Goal: Task Accomplishment & Management: Manage account settings

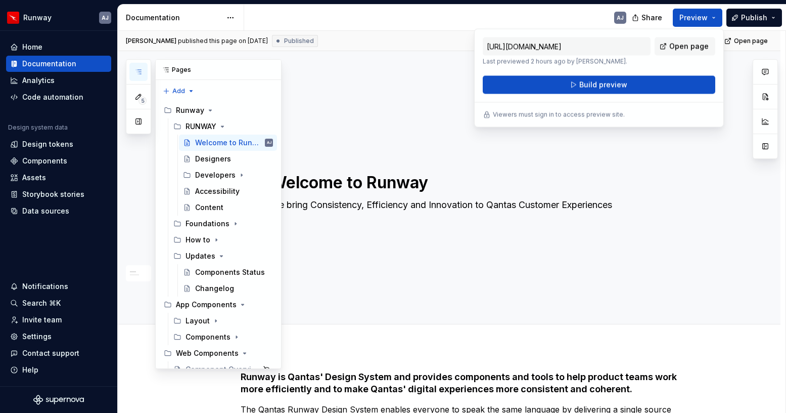
click at [141, 70] on icon "button" at bounding box center [138, 72] width 5 height 4
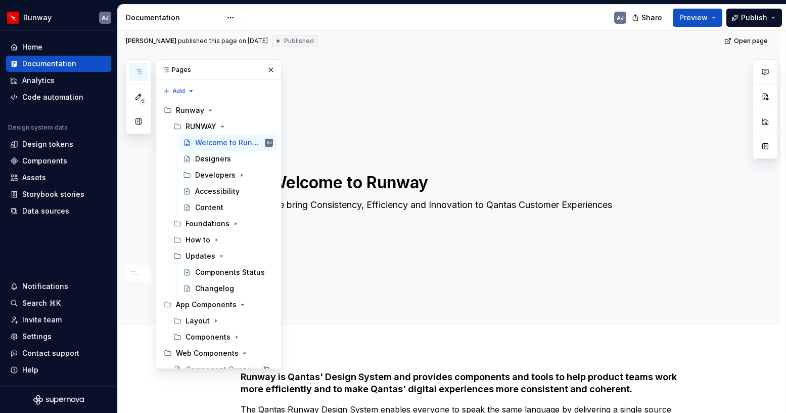
click at [141, 70] on icon "button" at bounding box center [138, 72] width 5 height 4
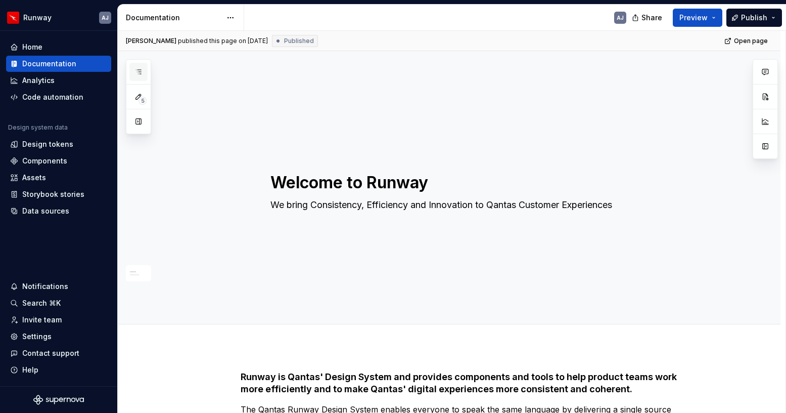
click at [141, 70] on icon "button" at bounding box center [138, 72] width 5 height 4
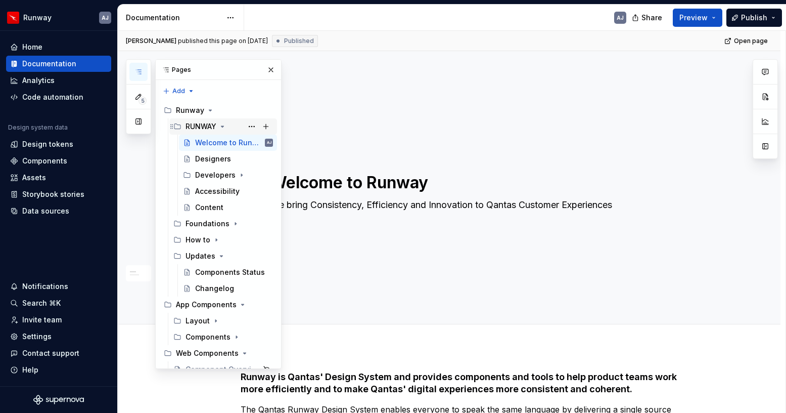
click at [223, 127] on icon "Page tree" at bounding box center [222, 126] width 8 height 8
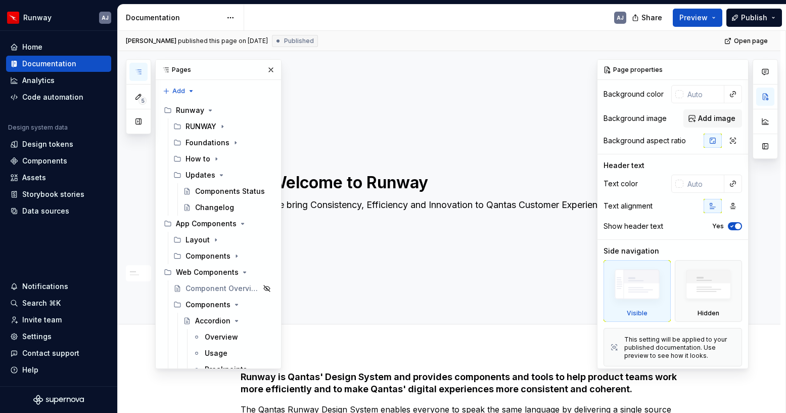
scroll to position [43, 0]
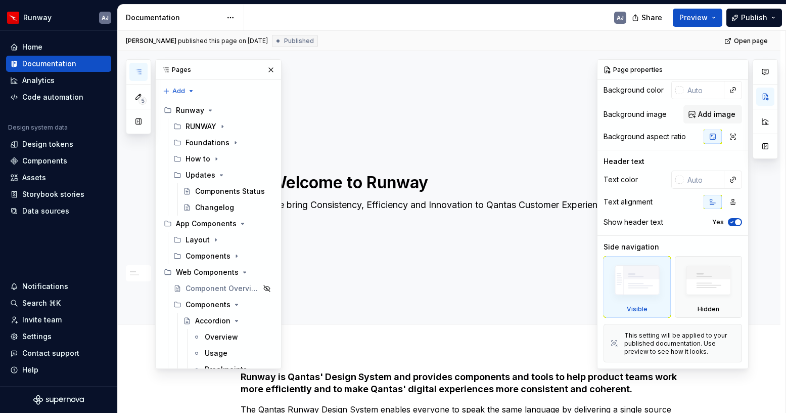
click at [638, 281] on img at bounding box center [637, 282] width 58 height 44
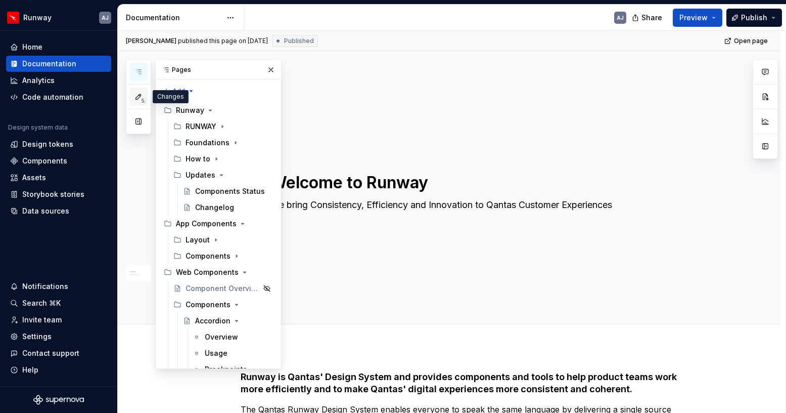
click at [136, 98] on icon "button" at bounding box center [138, 96] width 5 height 5
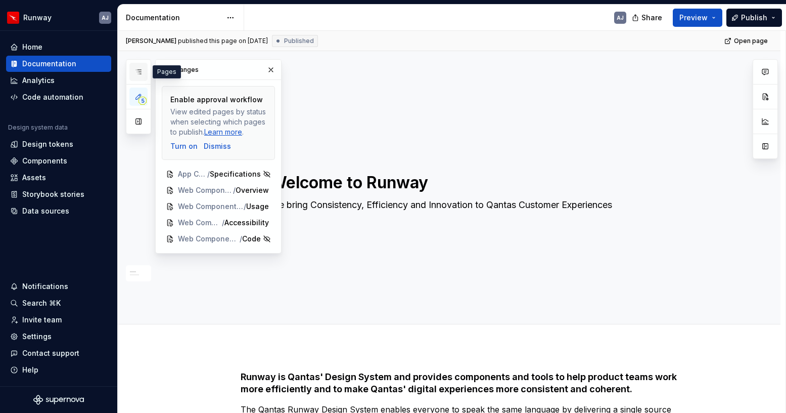
click at [141, 72] on icon "button" at bounding box center [138, 72] width 8 height 8
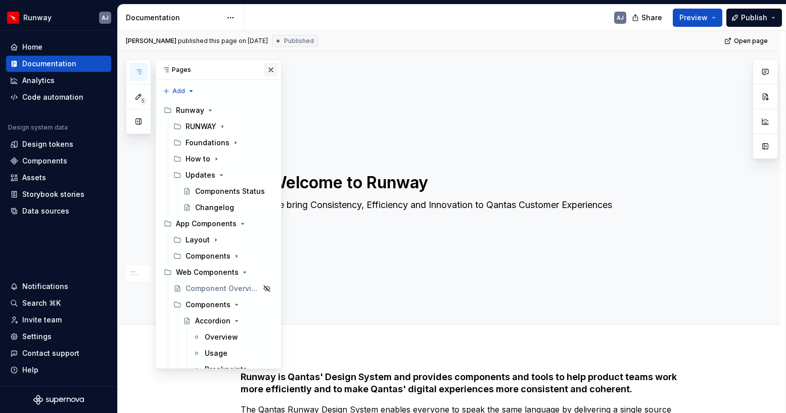
click at [271, 67] on button "button" at bounding box center [271, 70] width 14 height 14
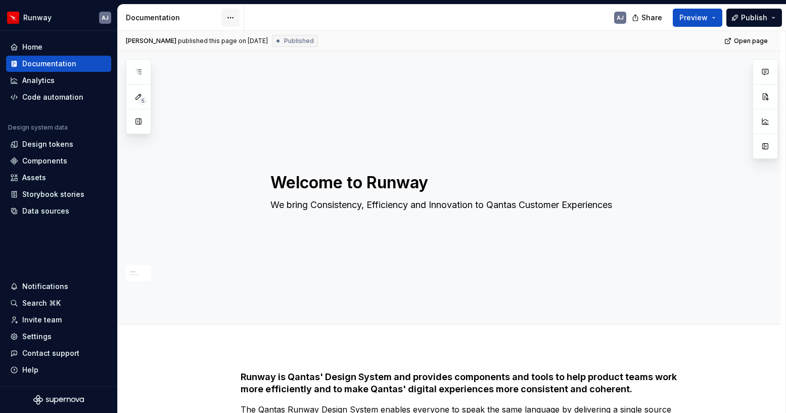
click at [230, 15] on html "Runway AJ Home Documentation Analytics Code automation Design system data Desig…" at bounding box center [393, 206] width 786 height 413
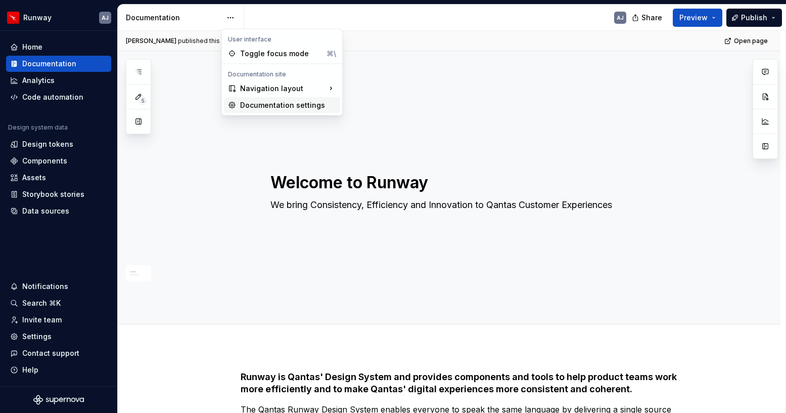
click at [276, 102] on div "Documentation settings" at bounding box center [288, 105] width 96 height 10
type textarea "*"
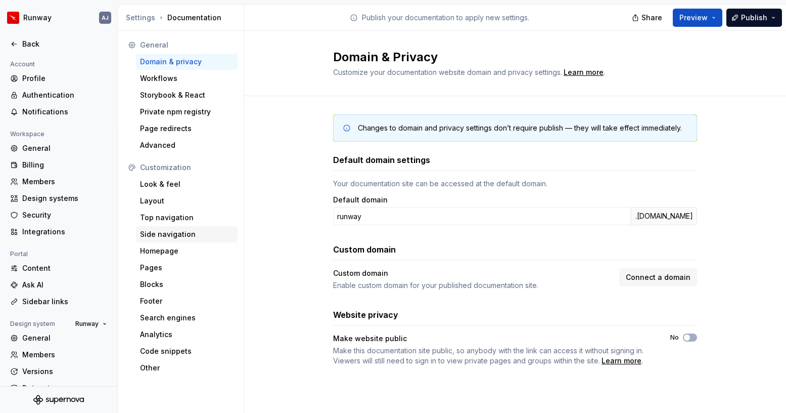
click at [171, 237] on div "Side navigation" at bounding box center [187, 234] width 94 height 10
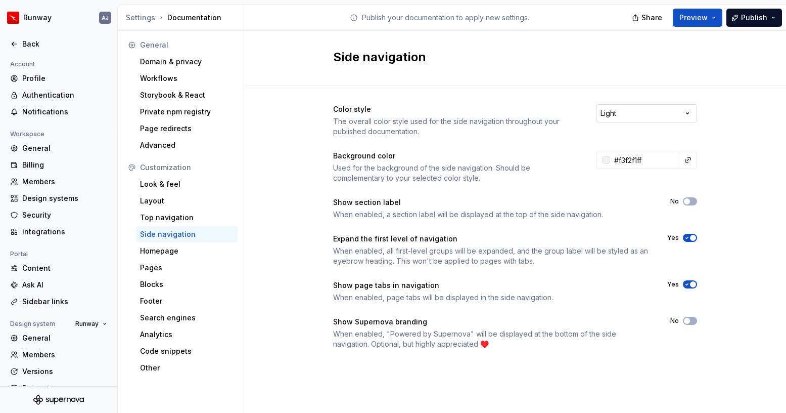
click at [637, 120] on html "Runway AJ Back Account Profile Authentication Notifications Workspace General B…" at bounding box center [393, 206] width 786 height 413
click at [179, 251] on div "Homepage" at bounding box center [187, 251] width 94 height 10
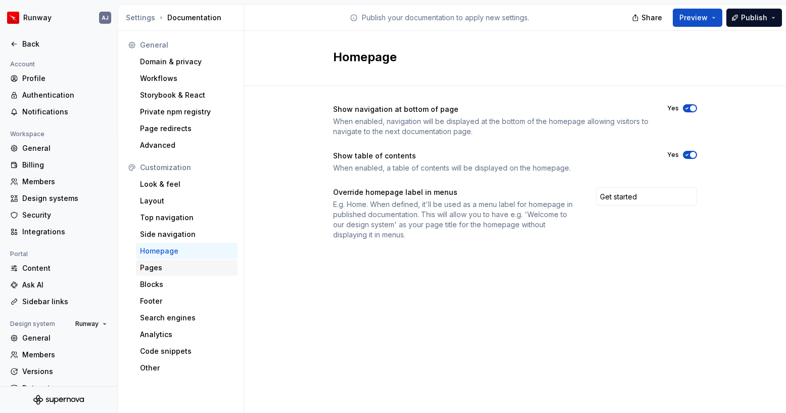
click at [168, 267] on div "Pages" at bounding box center [187, 267] width 94 height 10
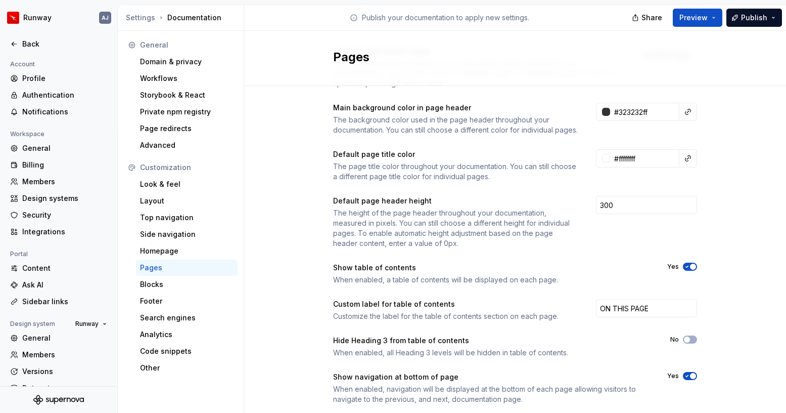
scroll to position [140, 0]
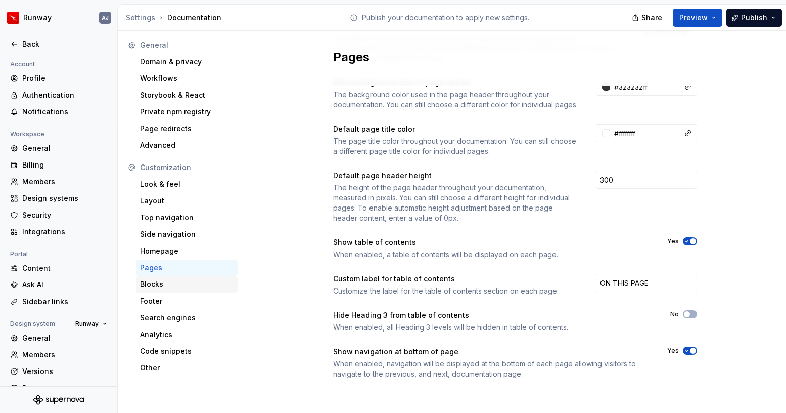
click at [187, 284] on div "Blocks" at bounding box center [187, 284] width 94 height 10
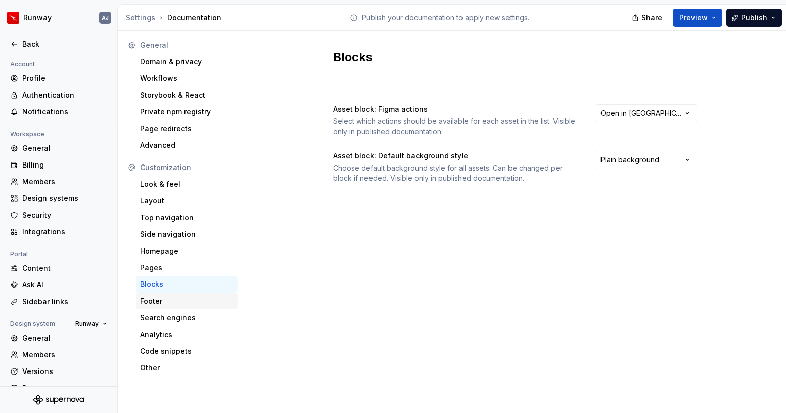
click at [177, 308] on div "Footer" at bounding box center [187, 301] width 102 height 16
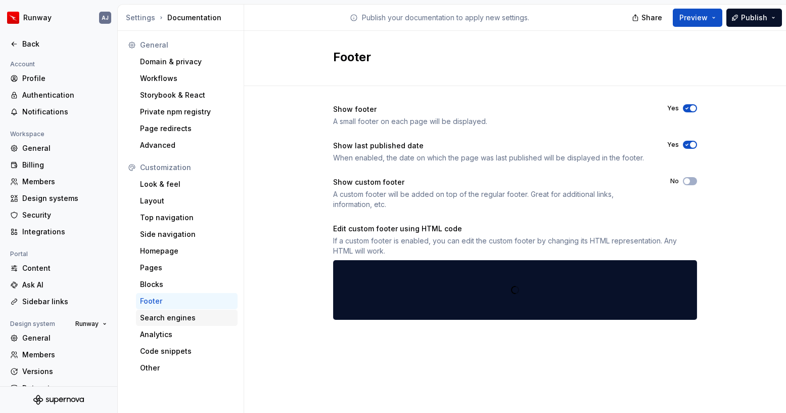
click at [178, 317] on div "Search engines" at bounding box center [187, 317] width 94 height 10
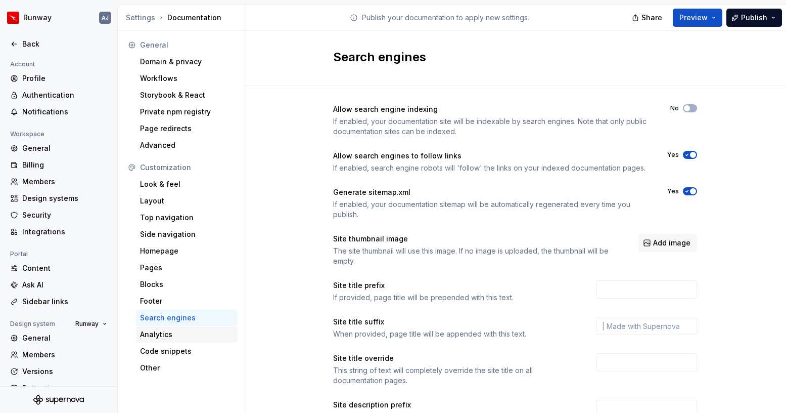
click at [174, 336] on div "Analytics" at bounding box center [187, 334] width 94 height 10
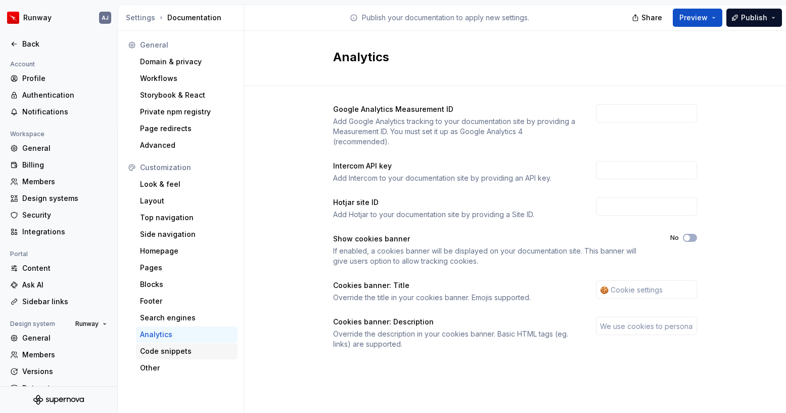
click at [170, 354] on div "Code snippets" at bounding box center [187, 351] width 94 height 10
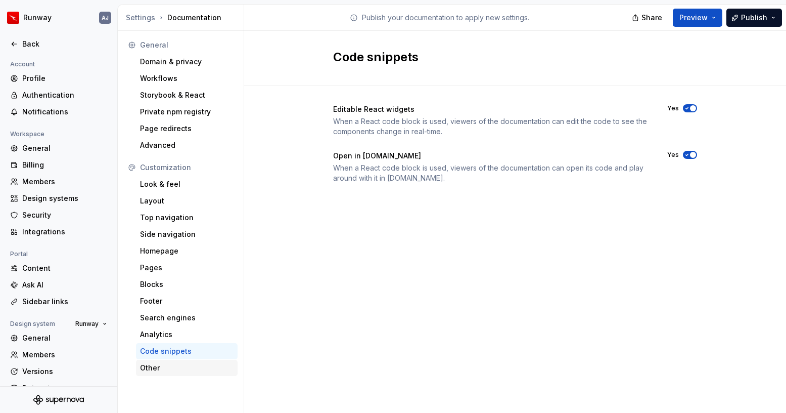
click at [165, 365] on div "Other" at bounding box center [187, 368] width 94 height 10
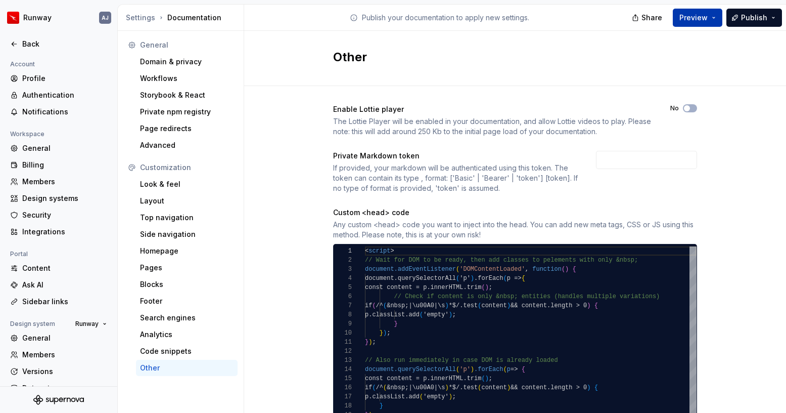
click at [719, 18] on button "Preview" at bounding box center [698, 18] width 50 height 18
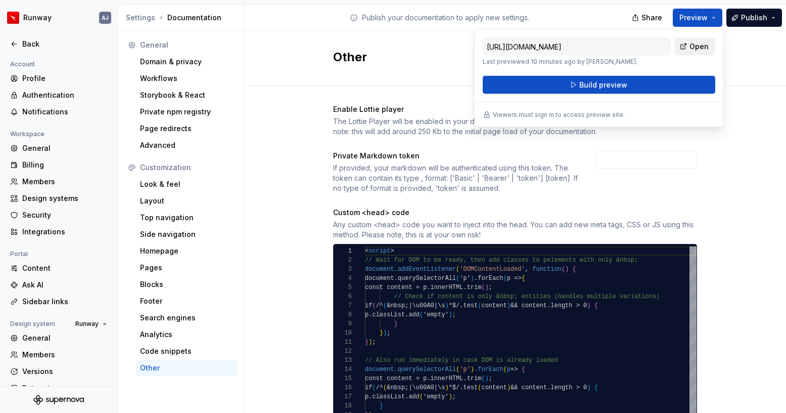
click at [699, 45] on span "Open" at bounding box center [699, 46] width 19 height 10
